Goal: Task Accomplishment & Management: Complete application form

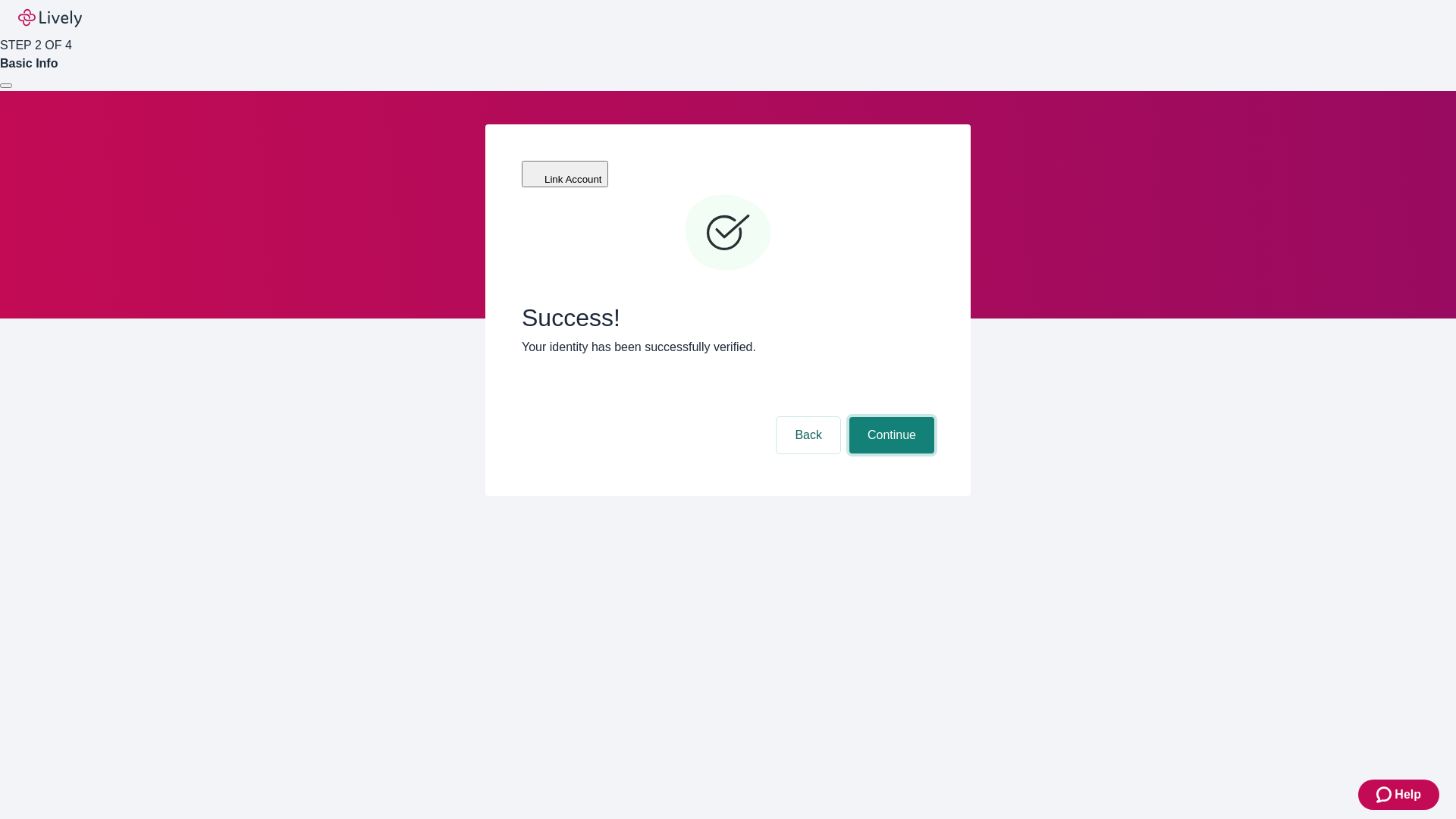
click at [890, 417] on button "Continue" at bounding box center [891, 434] width 85 height 36
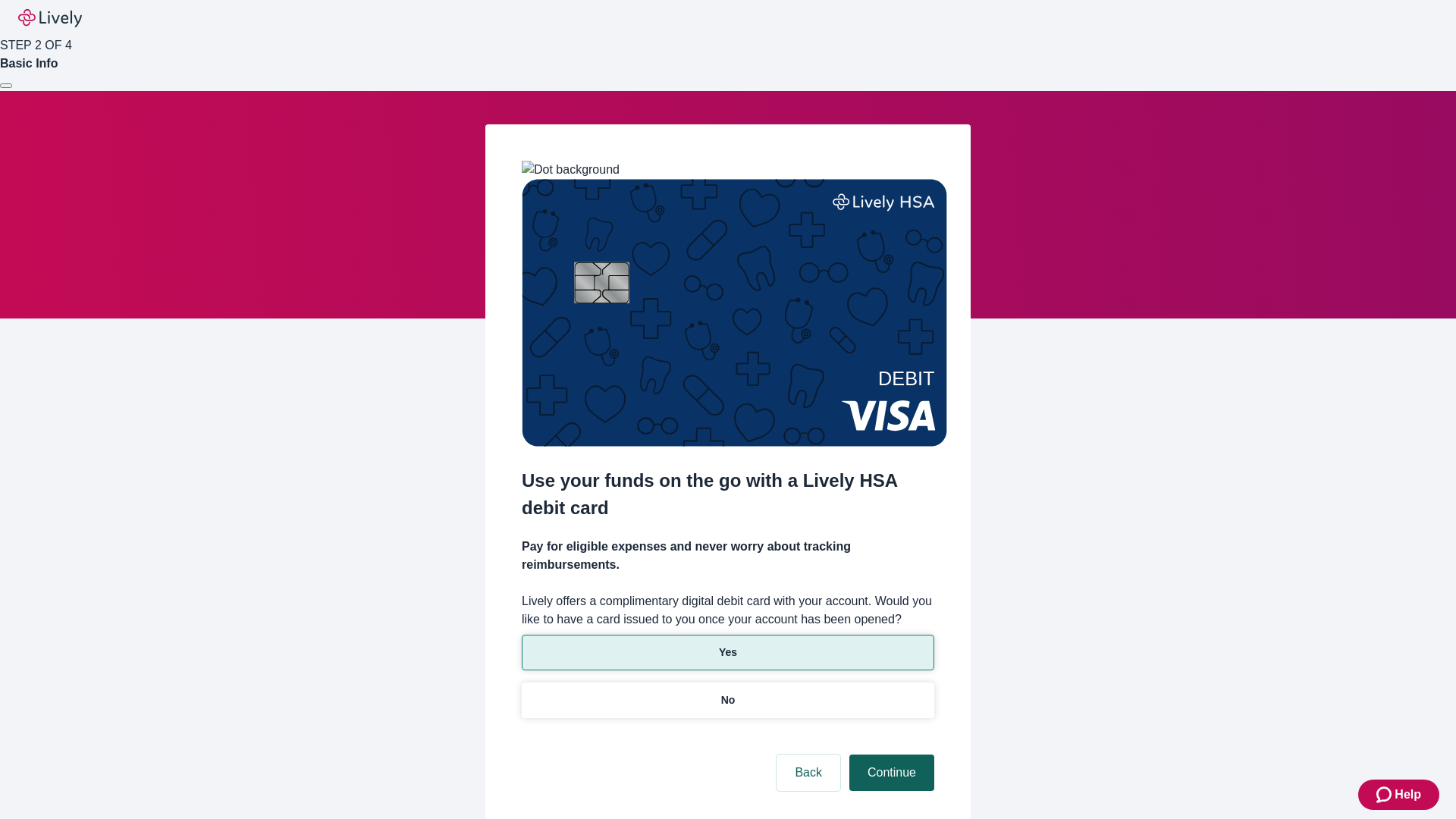
click at [727, 692] on p "No" at bounding box center [728, 700] width 14 height 16
click at [890, 754] on button "Continue" at bounding box center [891, 772] width 85 height 36
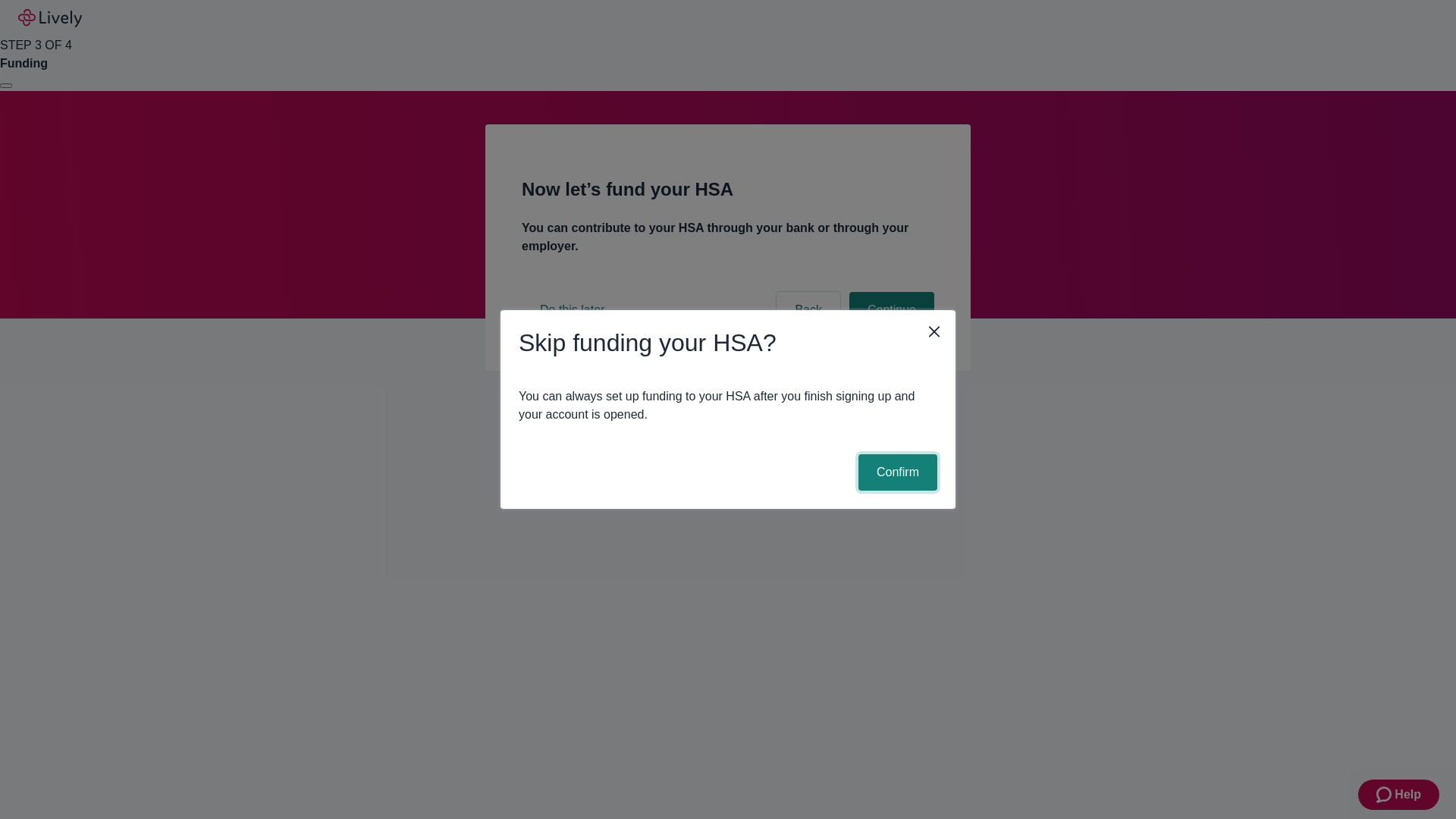
click at [896, 472] on button "Confirm" at bounding box center [898, 472] width 79 height 36
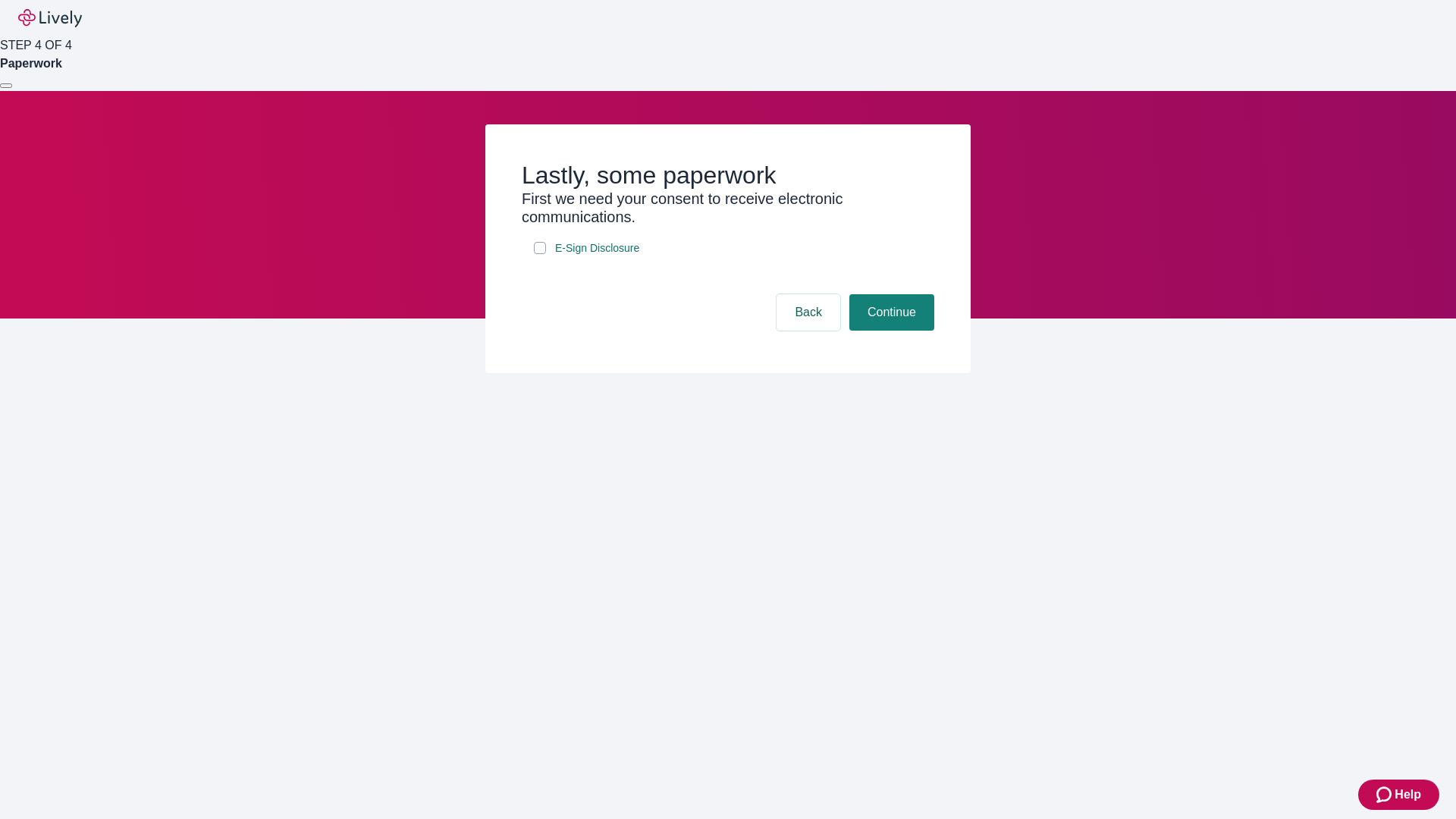
click at [540, 254] on input "E-Sign Disclosure" at bounding box center [540, 248] width 12 height 12
checkbox input "true"
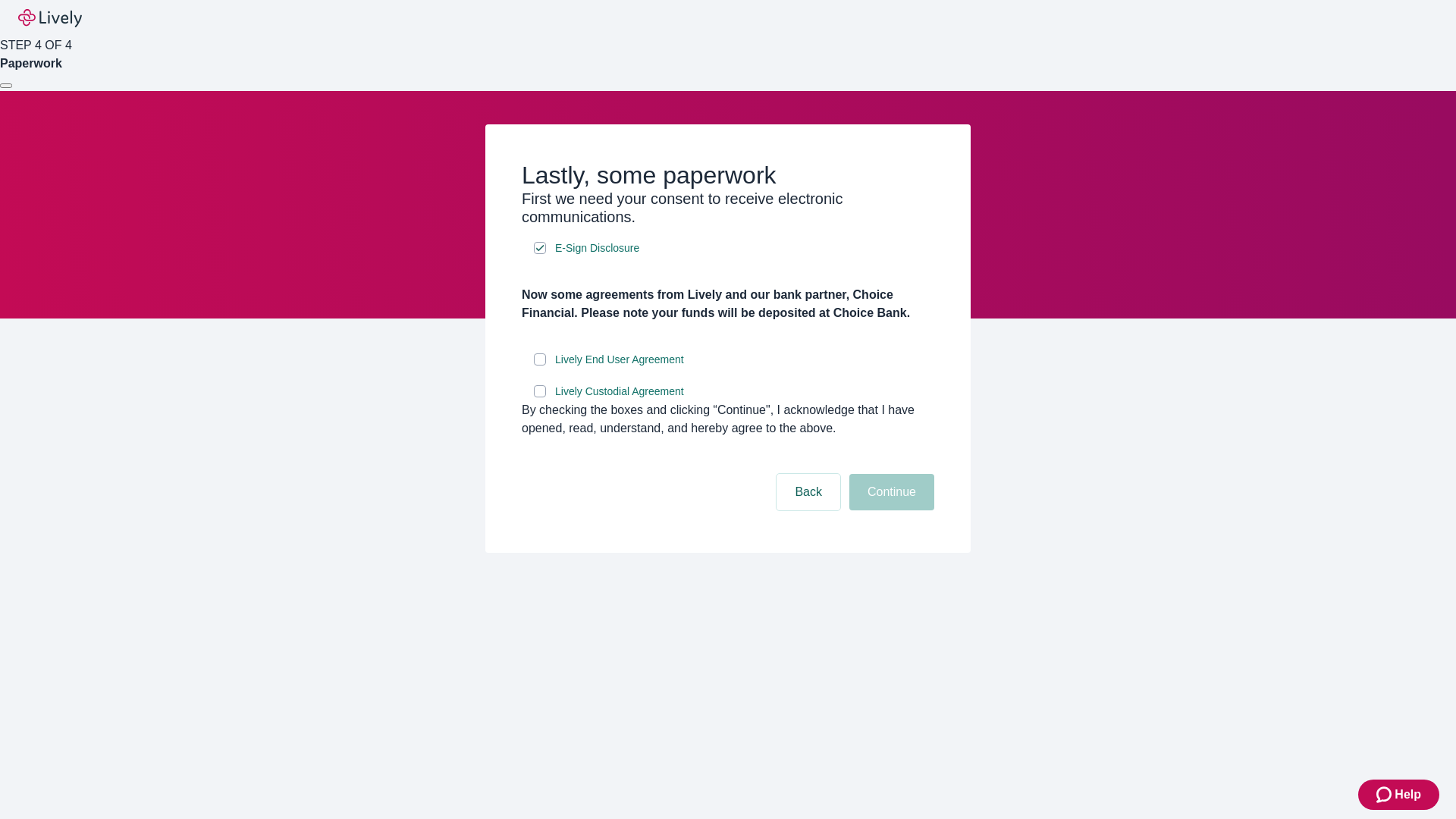
click at [540, 365] on input "Lively End User Agreement" at bounding box center [540, 360] width 12 height 12
checkbox input "true"
click at [540, 397] on input "Lively Custodial Agreement" at bounding box center [540, 392] width 12 height 12
checkbox input "true"
click at [890, 510] on button "Continue" at bounding box center [891, 491] width 85 height 36
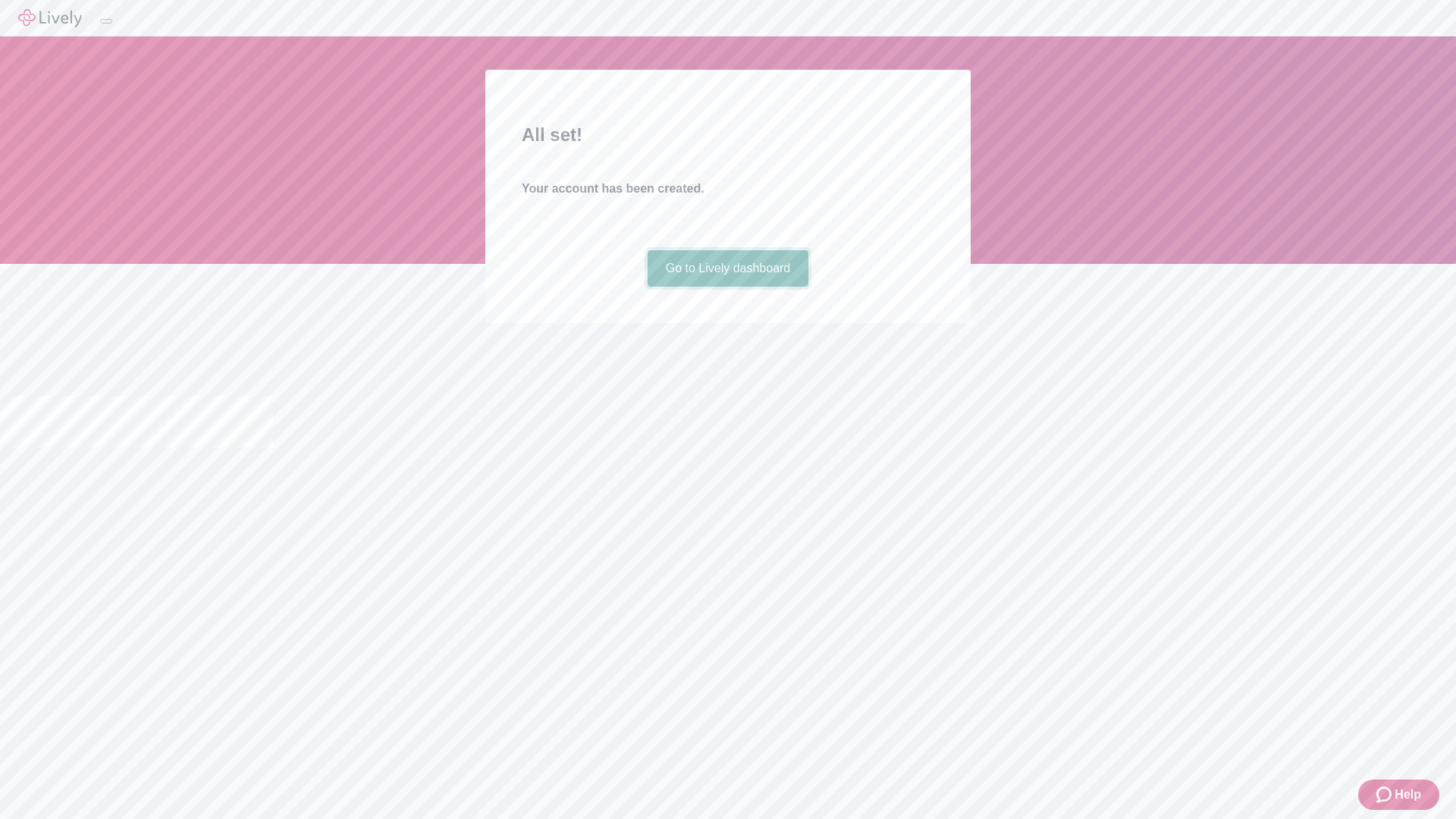
click at [727, 287] on link "Go to Lively dashboard" at bounding box center [728, 268] width 161 height 36
